Goal: Submit feedback/report problem

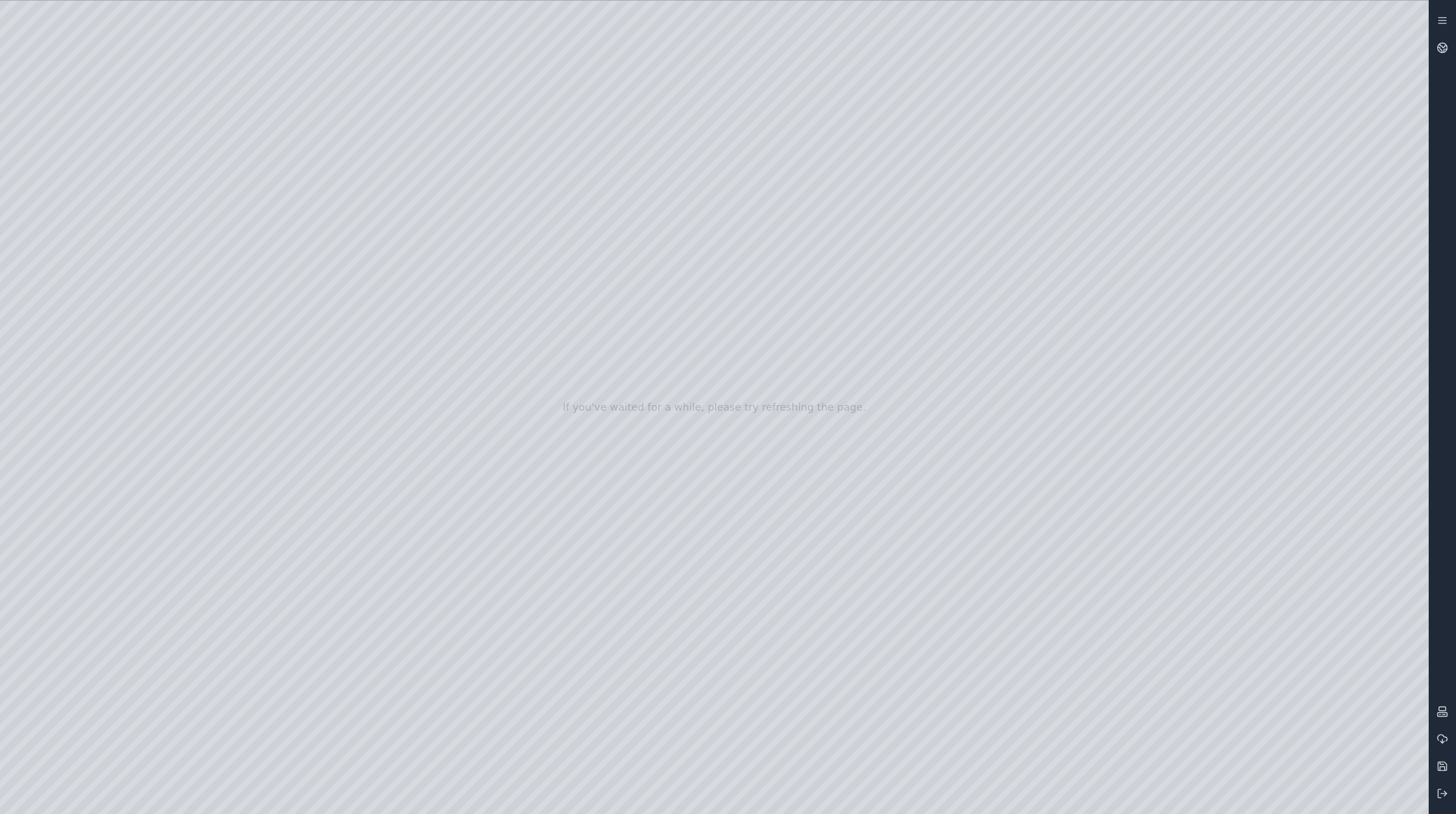
drag, startPoint x: 836, startPoint y: 290, endPoint x: 859, endPoint y: 272, distance: 29.2
click at [1227, 804] on div at bounding box center [714, 407] width 1429 height 813
drag, startPoint x: 845, startPoint y: 429, endPoint x: 1212, endPoint y: 562, distance: 390.4
drag, startPoint x: 832, startPoint y: 388, endPoint x: 631, endPoint y: 413, distance: 202.5
drag, startPoint x: 924, startPoint y: 408, endPoint x: 0, endPoint y: 615, distance: 946.9
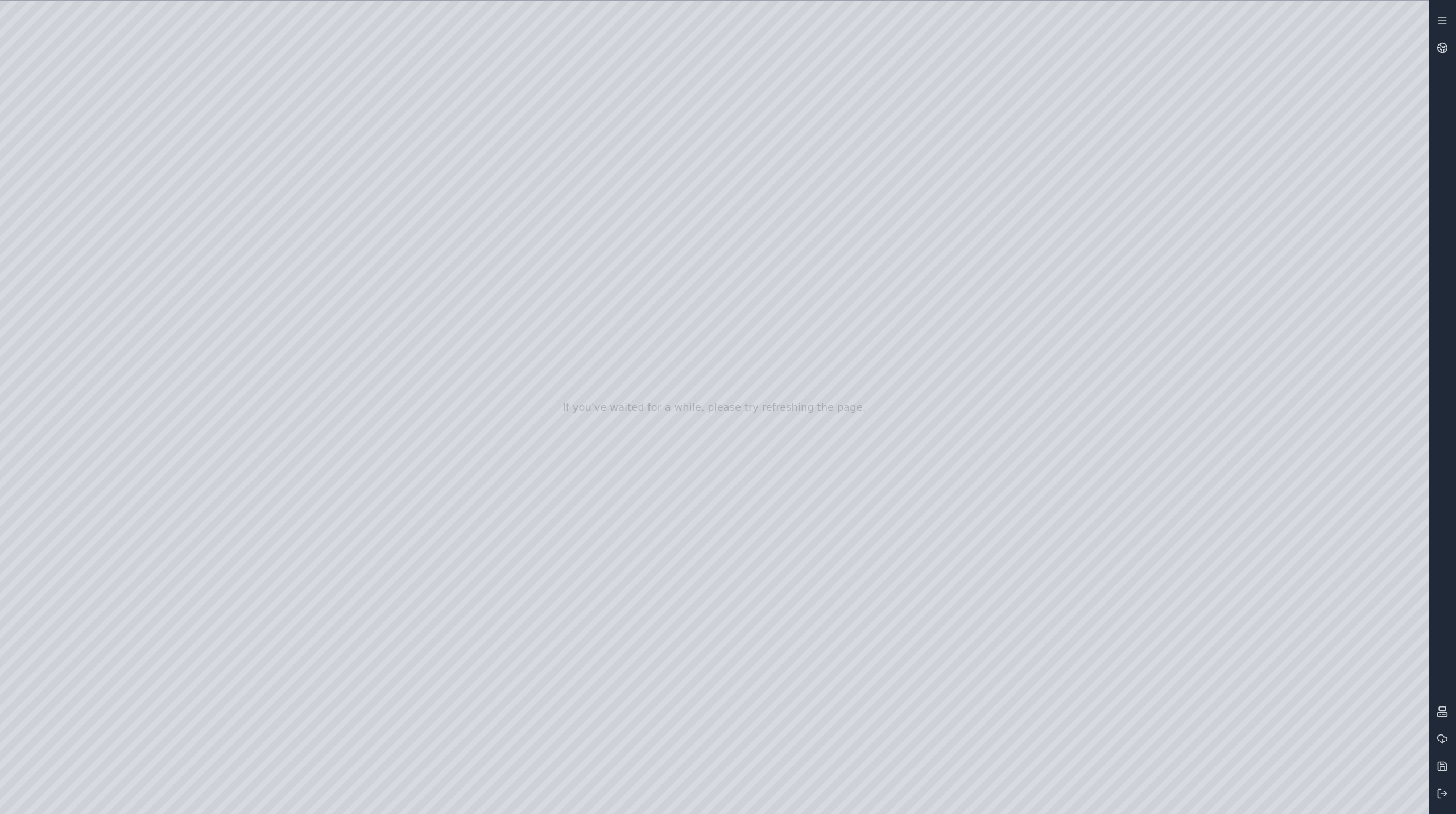
drag, startPoint x: 1088, startPoint y: 414, endPoint x: 296, endPoint y: 229, distance: 813.3
drag, startPoint x: 760, startPoint y: 227, endPoint x: 549, endPoint y: 178, distance: 216.6
drag, startPoint x: 920, startPoint y: 278, endPoint x: 1088, endPoint y: 275, distance: 168.0
drag, startPoint x: 589, startPoint y: 336, endPoint x: 515, endPoint y: 326, distance: 74.7
drag, startPoint x: 515, startPoint y: 326, endPoint x: 660, endPoint y: 340, distance: 145.7
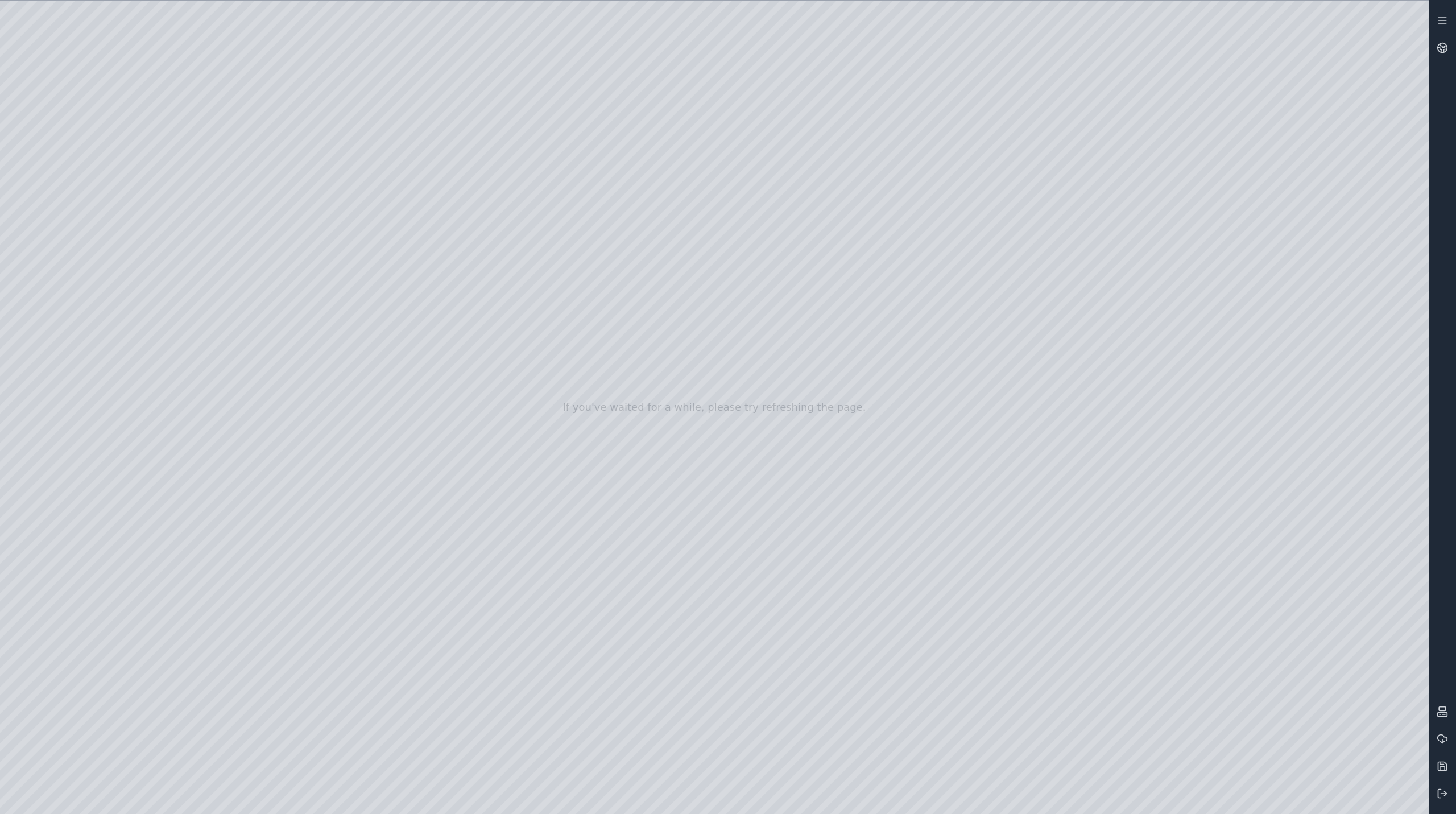
drag, startPoint x: 682, startPoint y: 493, endPoint x: 938, endPoint y: 145, distance: 432.0
drag, startPoint x: 758, startPoint y: 193, endPoint x: 745, endPoint y: 295, distance: 102.8
drag, startPoint x: 613, startPoint y: 313, endPoint x: 1250, endPoint y: 335, distance: 637.4
drag, startPoint x: 947, startPoint y: 340, endPoint x: 1027, endPoint y: 306, distance: 86.9
drag, startPoint x: 834, startPoint y: 285, endPoint x: 671, endPoint y: 318, distance: 166.3
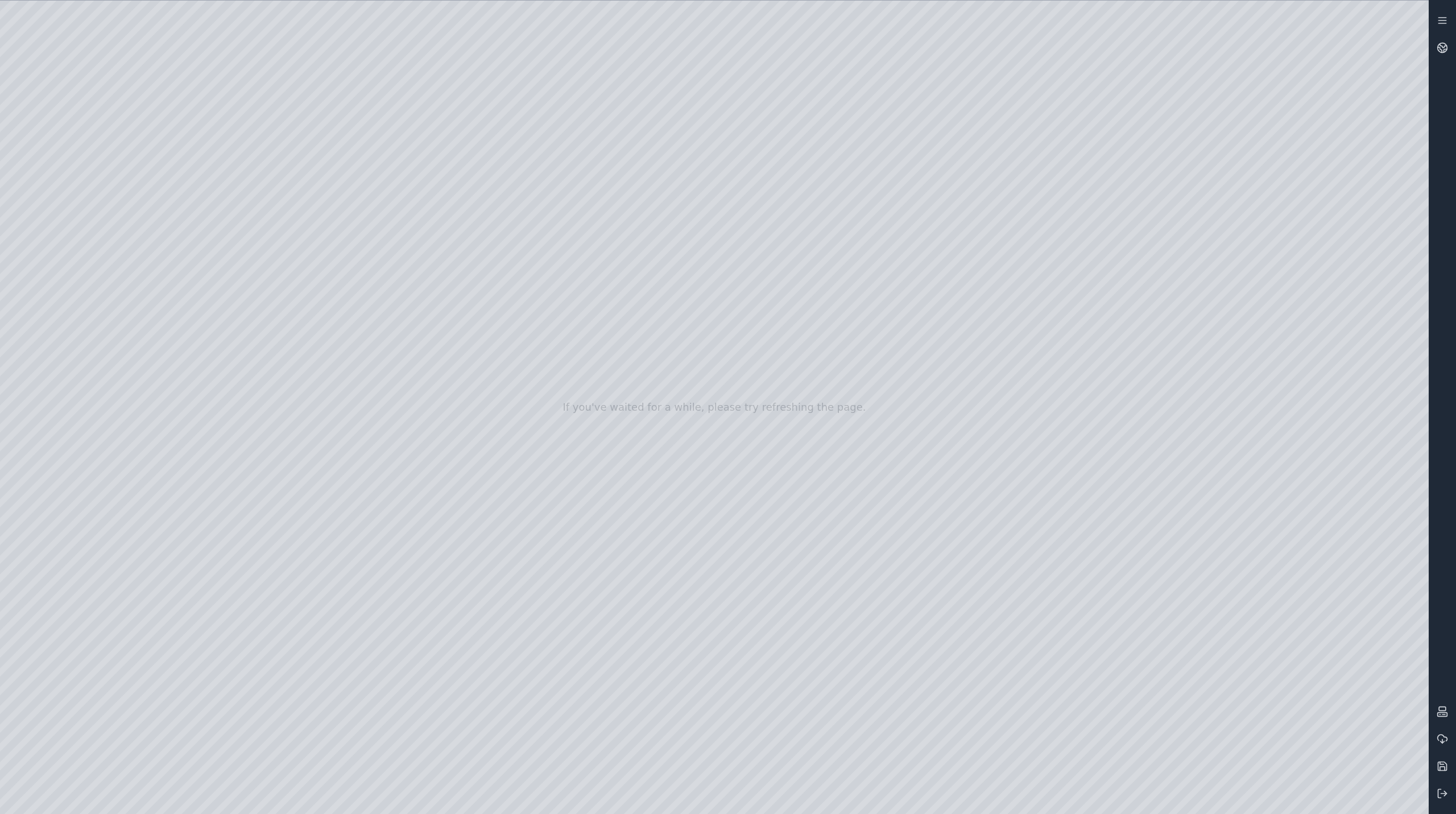
drag, startPoint x: 689, startPoint y: 229, endPoint x: 580, endPoint y: 551, distance: 339.9
drag, startPoint x: 930, startPoint y: 475, endPoint x: 1048, endPoint y: 471, distance: 118.1
drag, startPoint x: 1047, startPoint y: 472, endPoint x: 495, endPoint y: 543, distance: 556.5
drag, startPoint x: 504, startPoint y: 518, endPoint x: 261, endPoint y: 474, distance: 247.0
drag, startPoint x: 687, startPoint y: 468, endPoint x: 601, endPoint y: 473, distance: 86.1
